Goal: Transaction & Acquisition: Purchase product/service

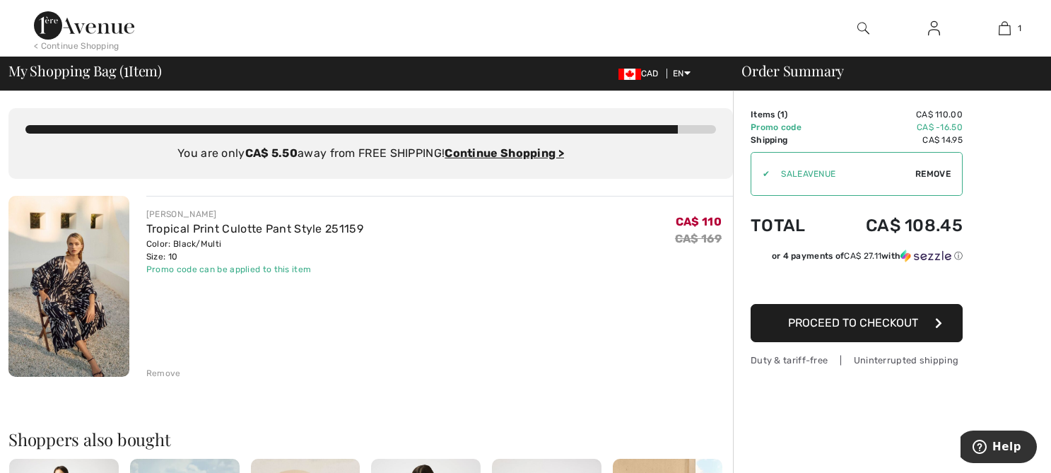
click at [859, 324] on span "Proceed to Checkout" at bounding box center [853, 322] width 130 height 13
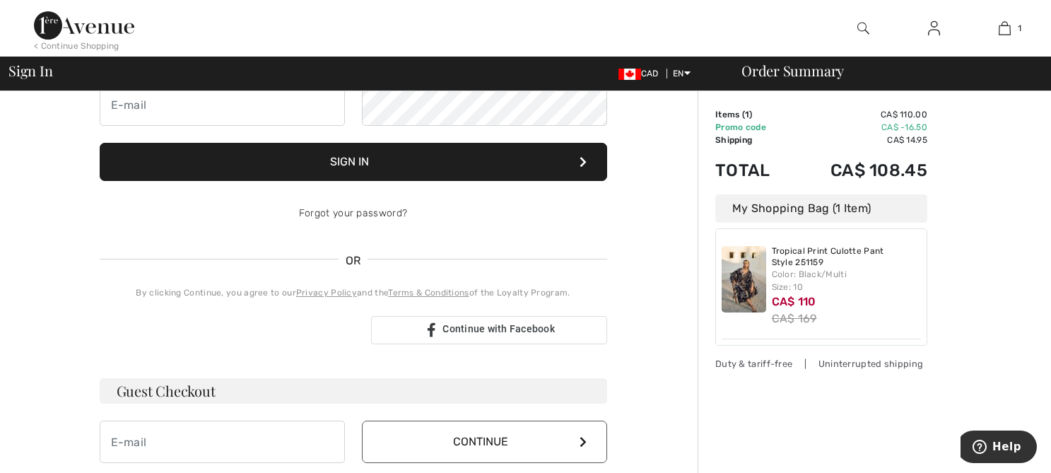
scroll to position [212, 0]
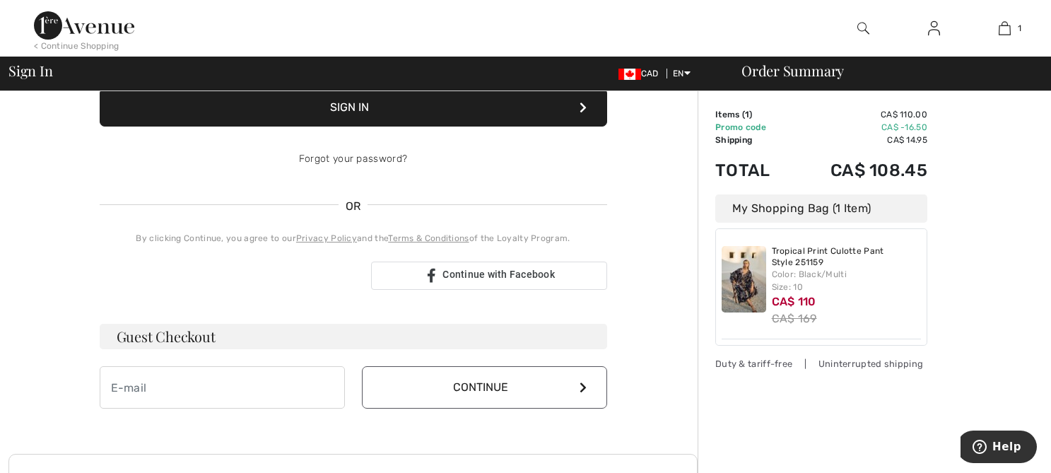
click at [206, 344] on h3 "Guest Checkout" at bounding box center [354, 336] width 508 height 25
click at [193, 336] on h3 "Guest Checkout" at bounding box center [354, 336] width 508 height 25
click at [218, 396] on input "email" at bounding box center [222, 387] width 245 height 42
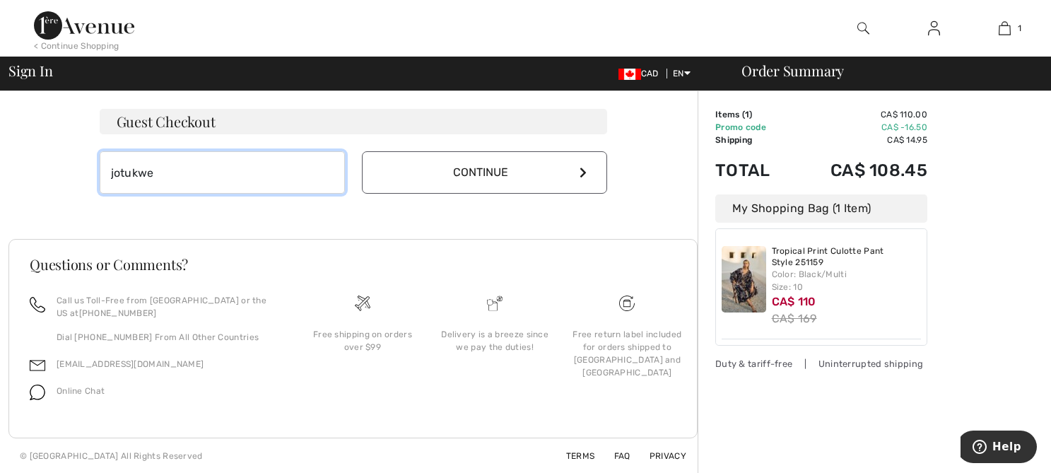
scroll to position [428, 0]
type input "jotukwe"
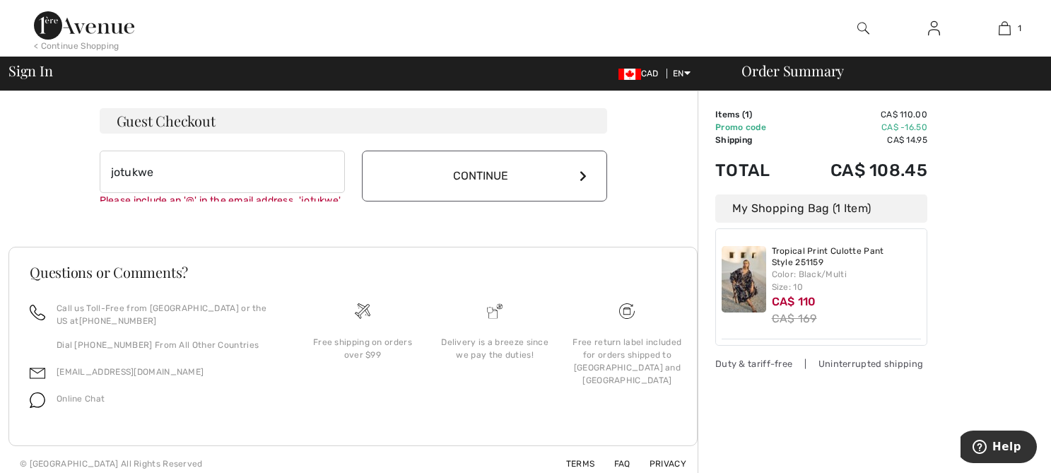
click at [629, 342] on div "Free return label included for orders shipped to Canada and USA" at bounding box center [627, 365] width 132 height 126
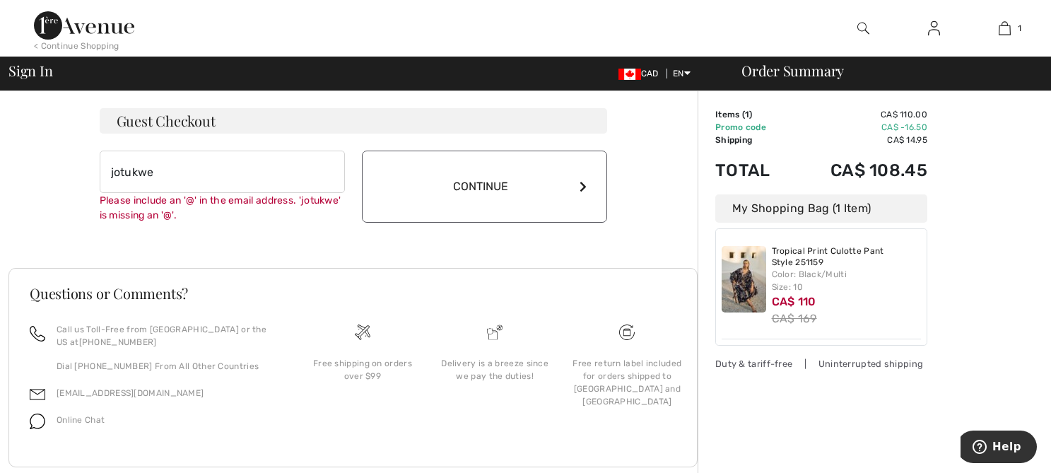
click at [473, 375] on div "Delivery is a breeze since we pay the duties!" at bounding box center [496, 369] width 110 height 25
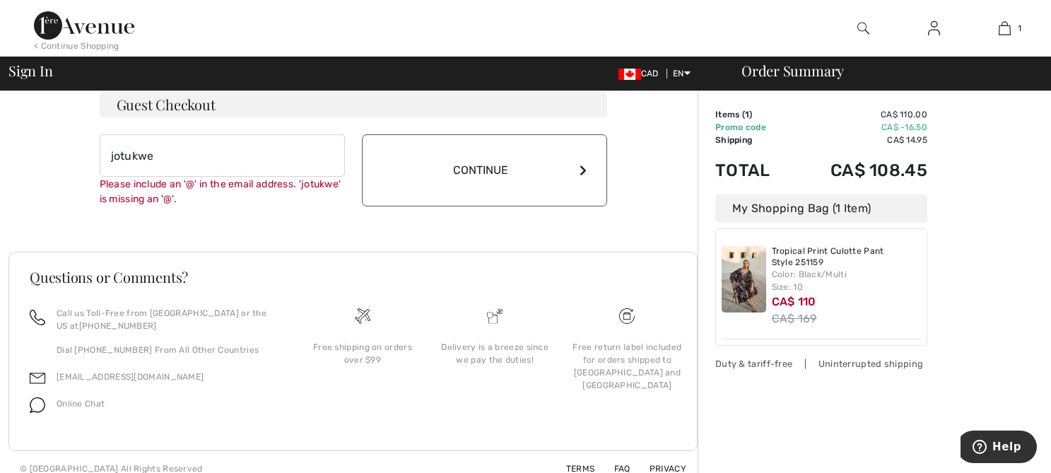
scroll to position [457, 0]
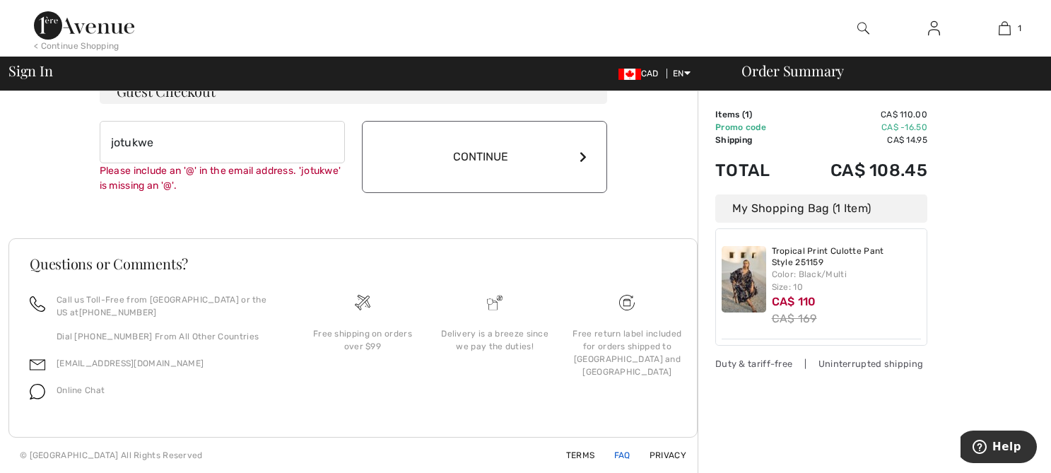
click at [622, 455] on link "FAQ" at bounding box center [614, 455] width 33 height 10
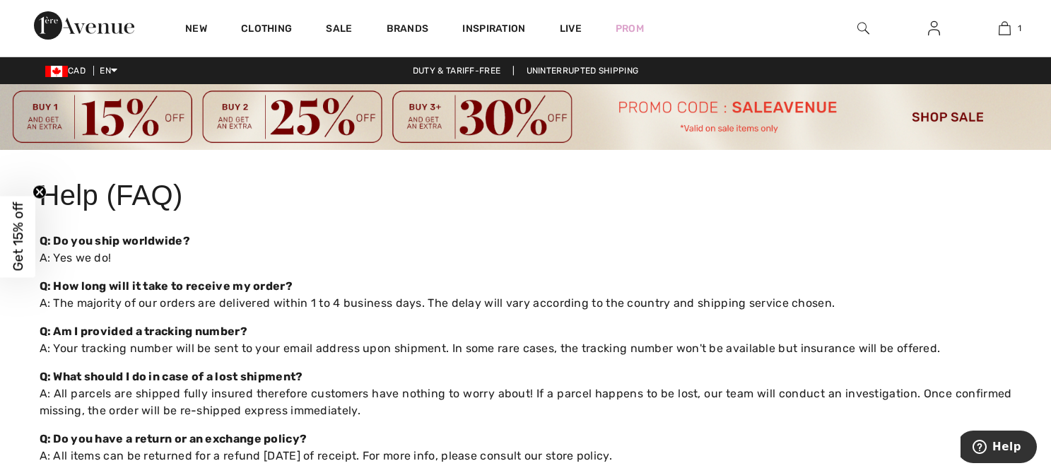
click at [735, 129] on img at bounding box center [525, 117] width 1051 height 66
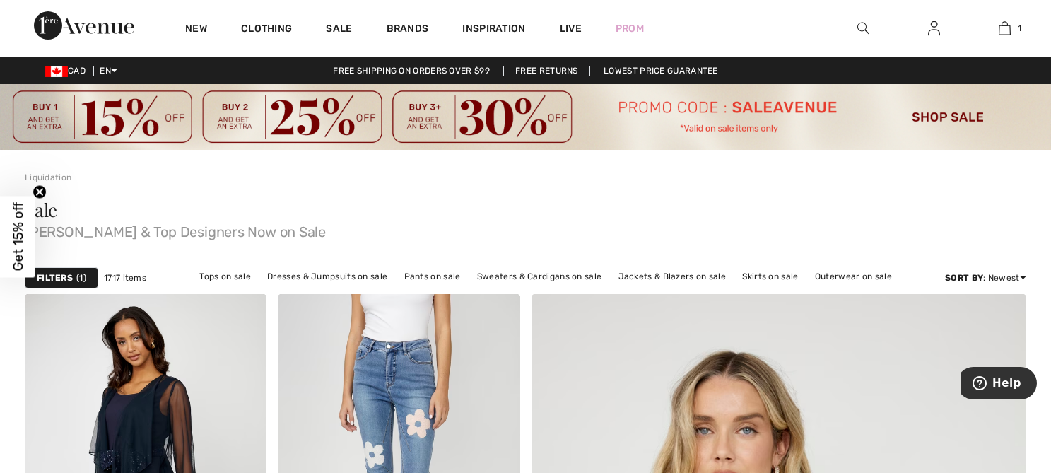
click at [856, 30] on div at bounding box center [863, 28] width 71 height 57
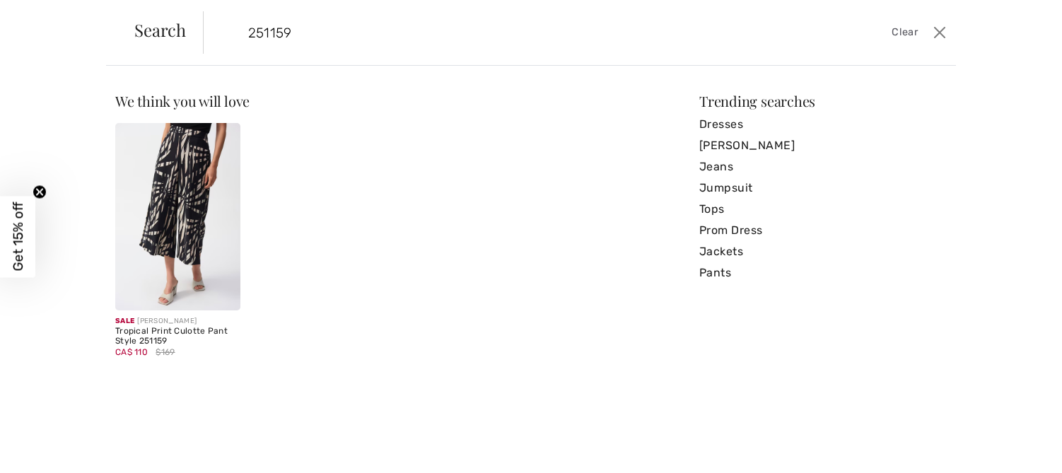
type input "251159"
click at [142, 274] on img at bounding box center [177, 216] width 125 height 187
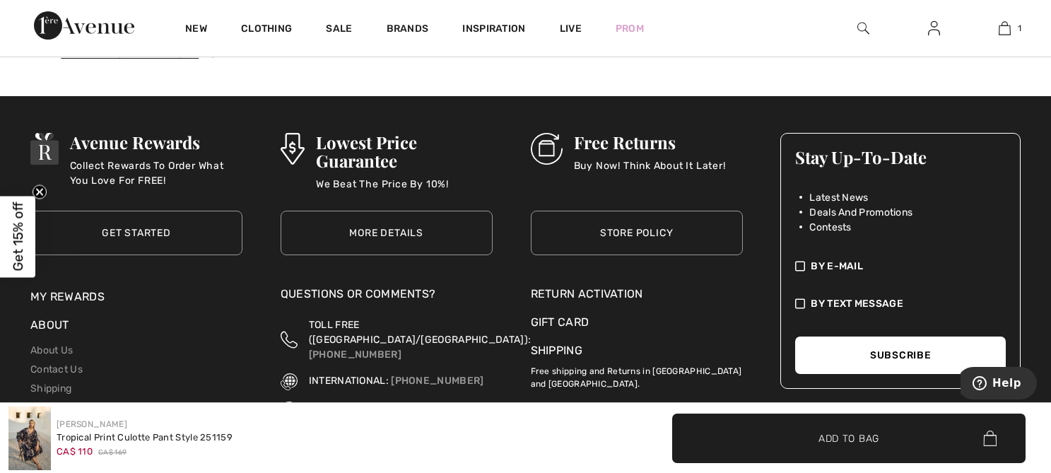
scroll to position [2546, 0]
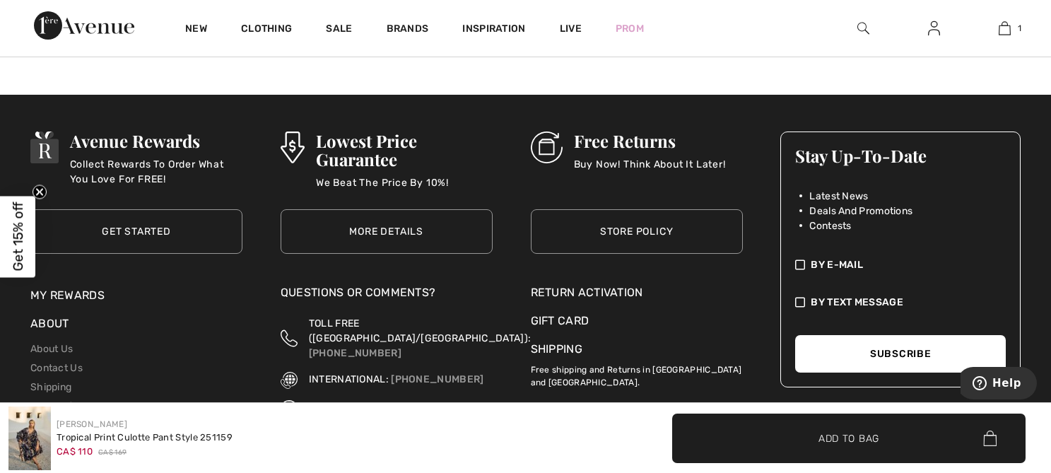
click at [626, 235] on link "Store Policy" at bounding box center [637, 231] width 212 height 45
